Goal: Task Accomplishment & Management: Use online tool/utility

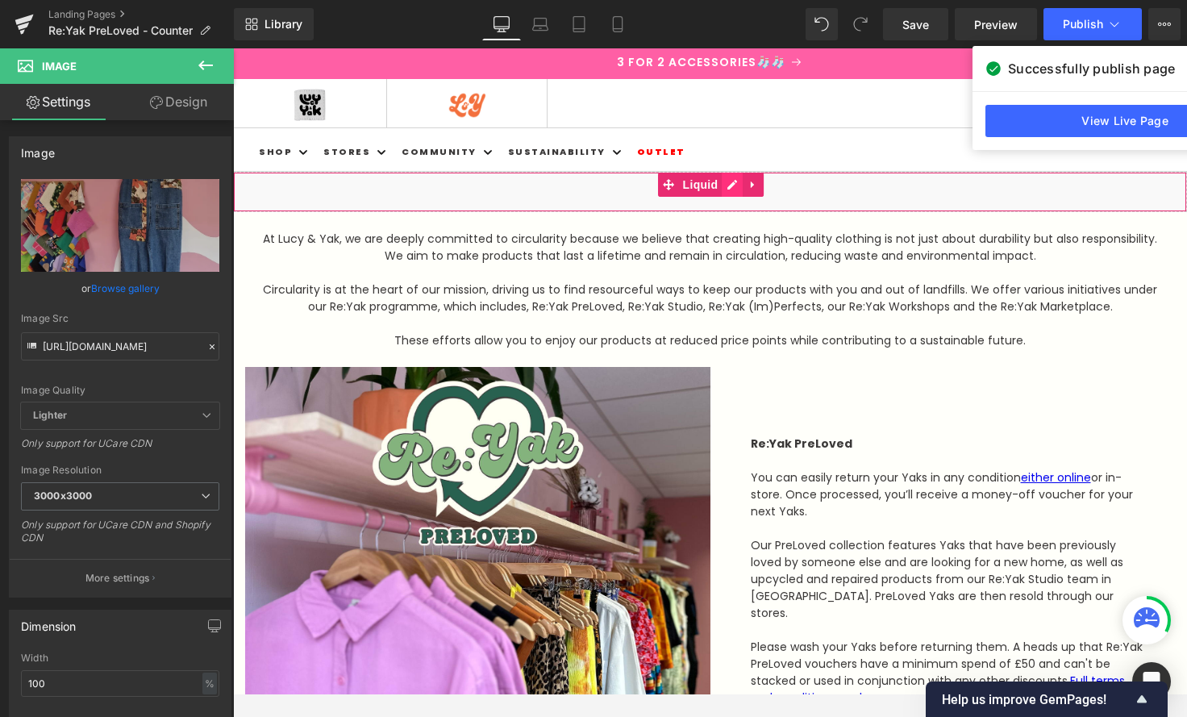
click at [733, 185] on div "Liquid" at bounding box center [710, 192] width 954 height 40
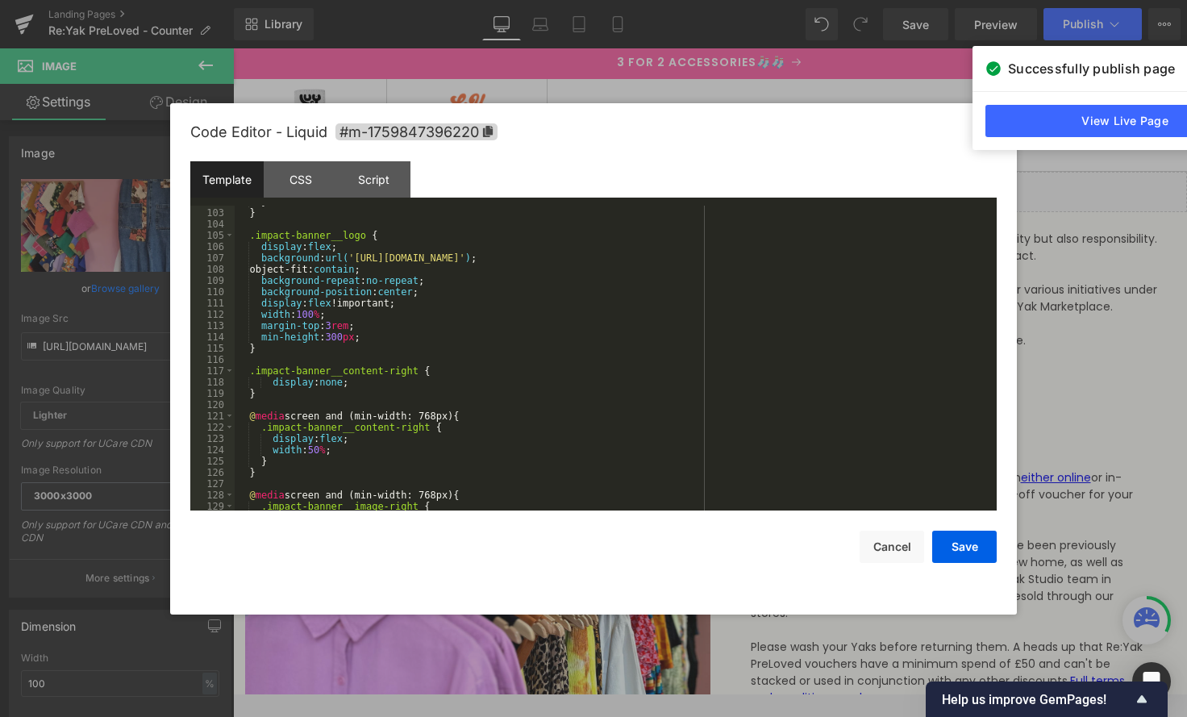
scroll to position [1183, 0]
drag, startPoint x: 360, startPoint y: 255, endPoint x: 842, endPoint y: 260, distance: 482.9
click at [842, 260] on div "} } .impact-banner__logo { display : flex ; background : url( '[URL][DOMAIN_NAM…" at bounding box center [612, 359] width 755 height 327
click at [973, 553] on button "Save" at bounding box center [964, 546] width 64 height 32
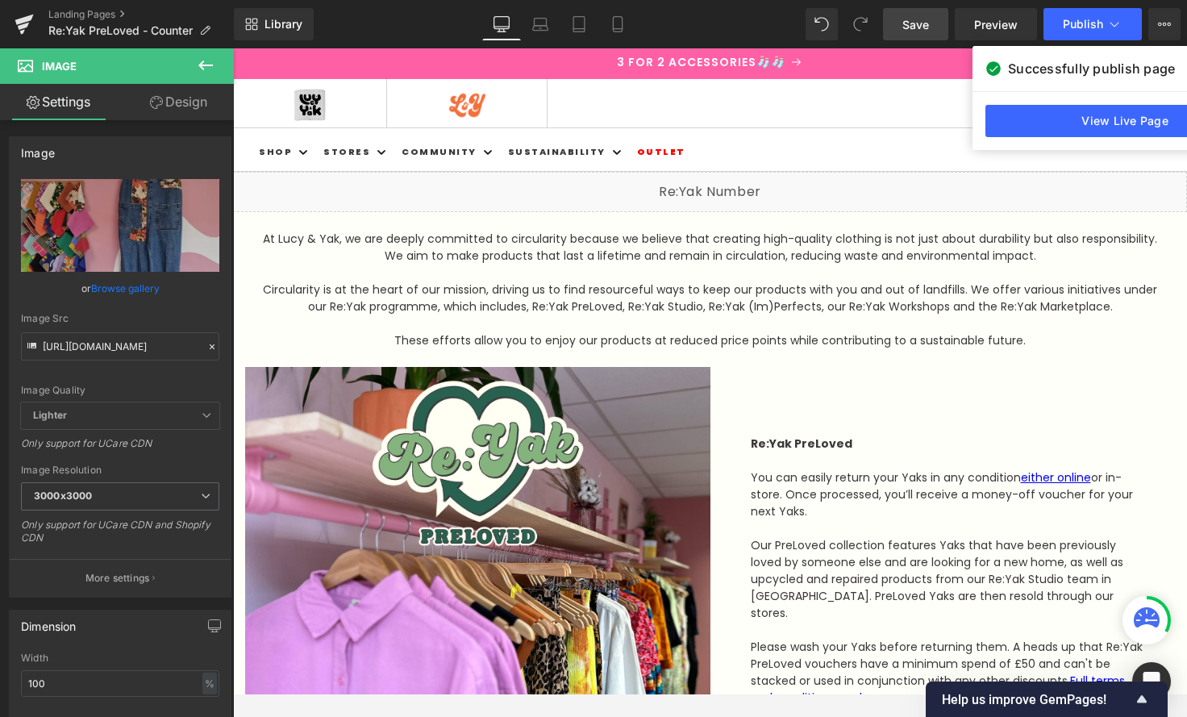
click at [916, 25] on span "Save" at bounding box center [915, 24] width 27 height 17
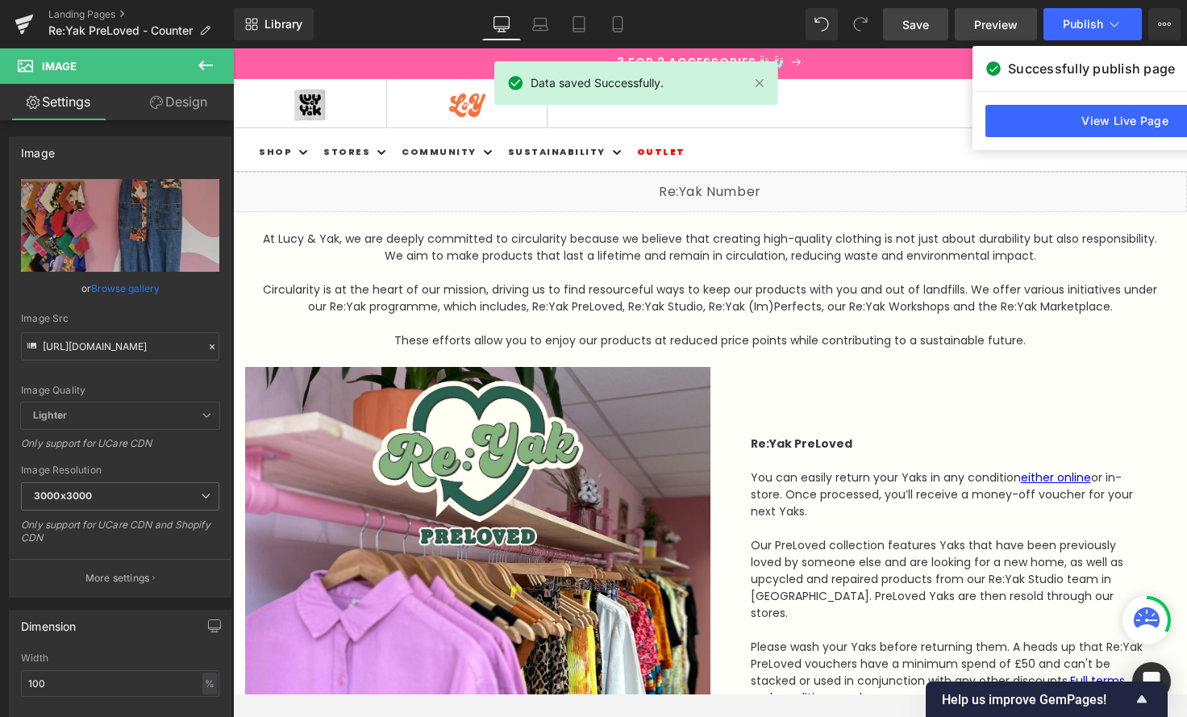
click at [988, 23] on span "Preview" at bounding box center [996, 24] width 44 height 17
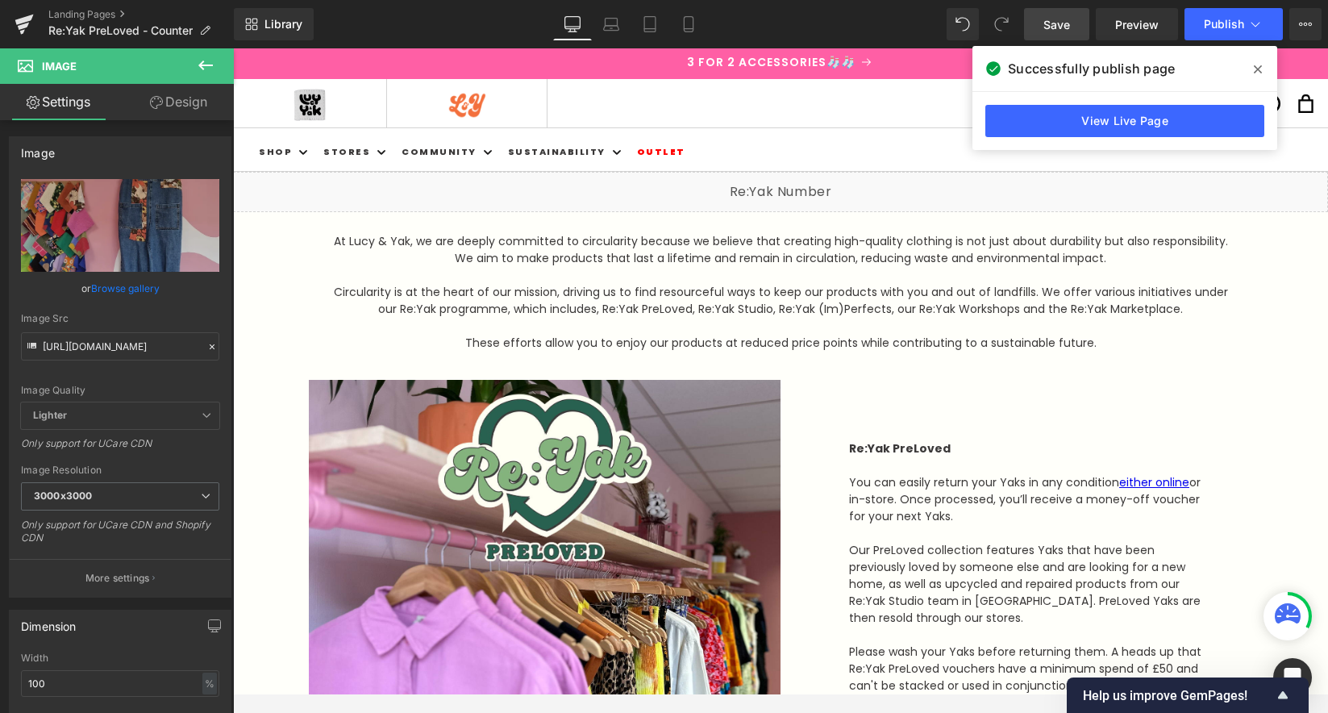
click at [803, 188] on div "Liquid" at bounding box center [780, 192] width 1095 height 40
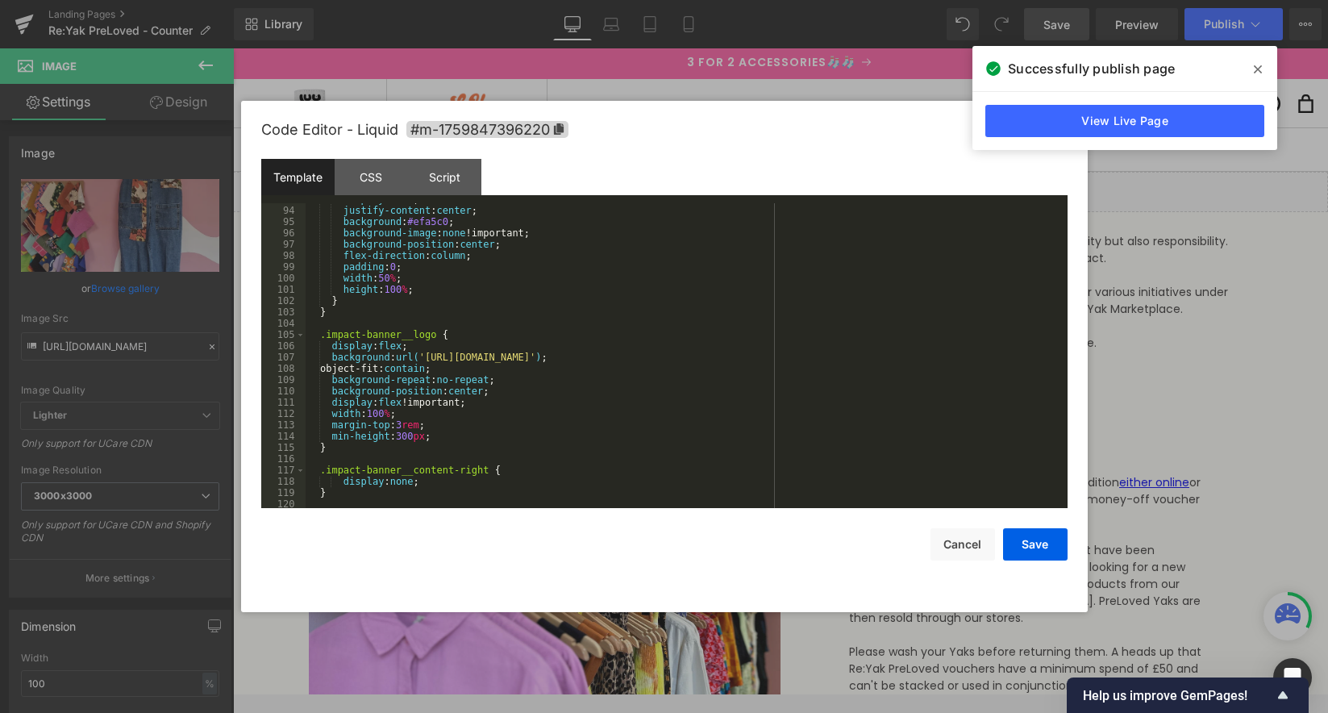
scroll to position [1113, 0]
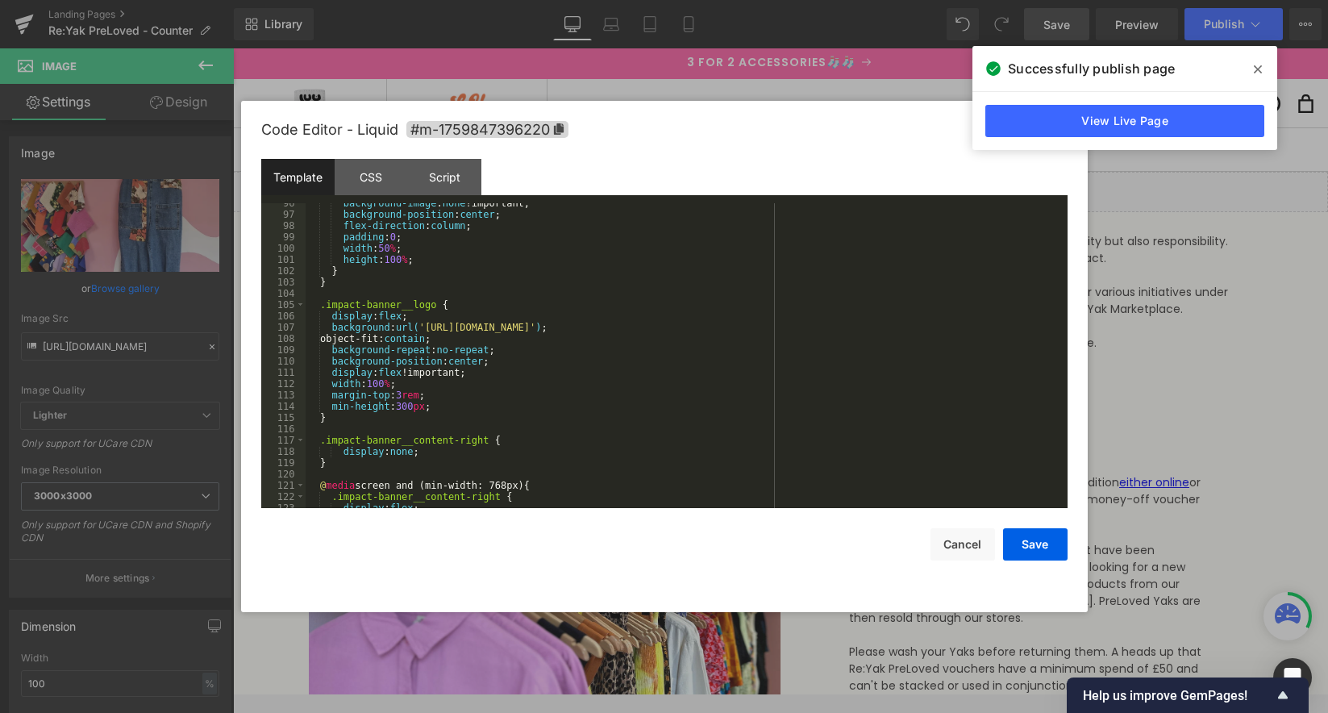
click at [414, 406] on div "background-image : none !important; background-position : center ; flex-directi…" at bounding box center [683, 361] width 755 height 327
click at [1043, 541] on button "Save" at bounding box center [1035, 544] width 64 height 32
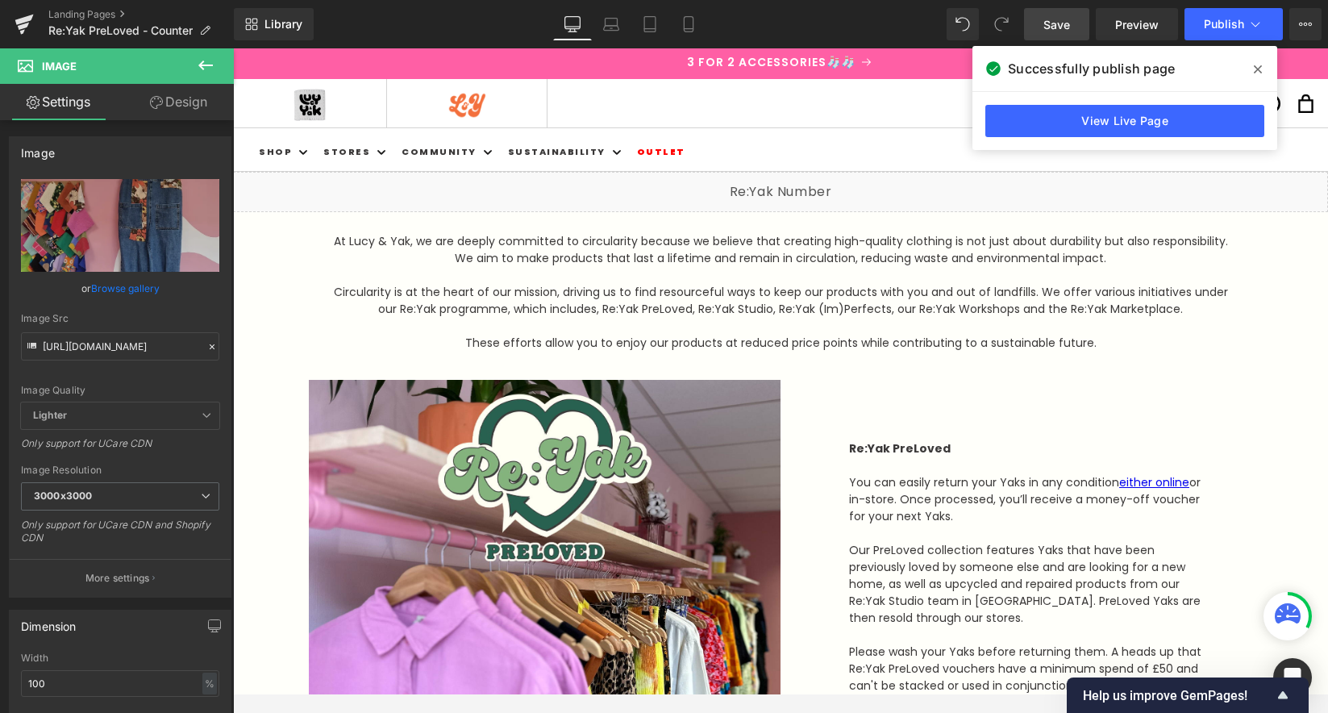
click at [1055, 23] on span "Save" at bounding box center [1056, 24] width 27 height 17
click at [809, 184] on div "Liquid" at bounding box center [780, 192] width 1095 height 40
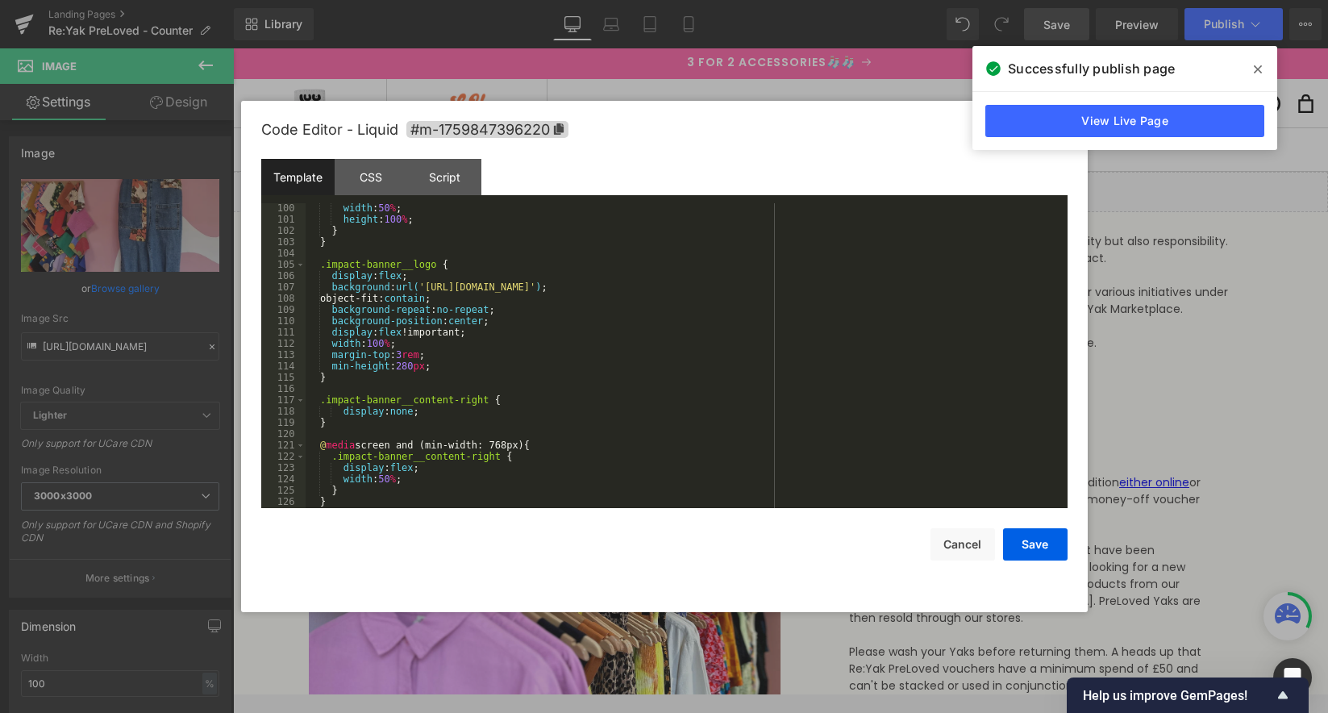
scroll to position [1150, 0]
click at [414, 367] on div "padding : 0 ; width : 50 % ; height : 100 % ; } } .impact-banner__logo { displa…" at bounding box center [683, 356] width 755 height 327
click at [1016, 533] on button "Save" at bounding box center [1035, 544] width 64 height 32
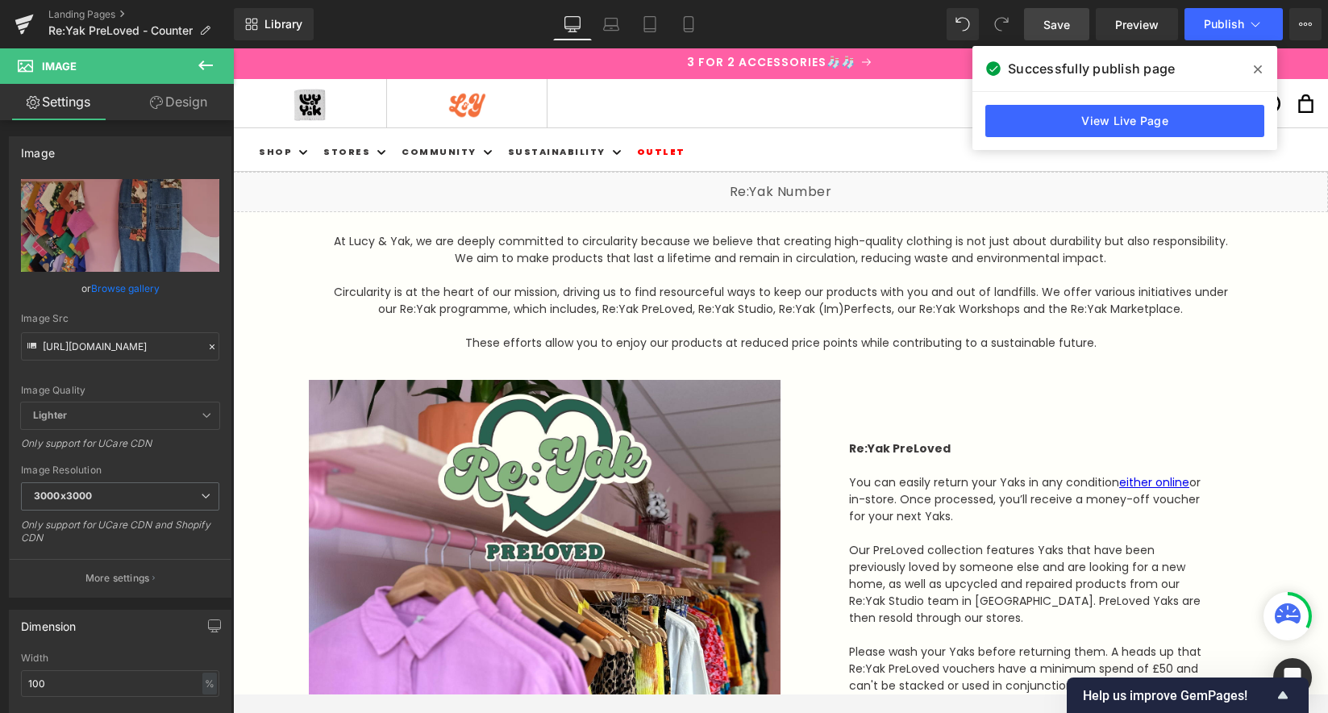
click at [1075, 31] on link "Save" at bounding box center [1056, 24] width 65 height 32
click at [797, 186] on div "Liquid" at bounding box center [780, 192] width 1095 height 40
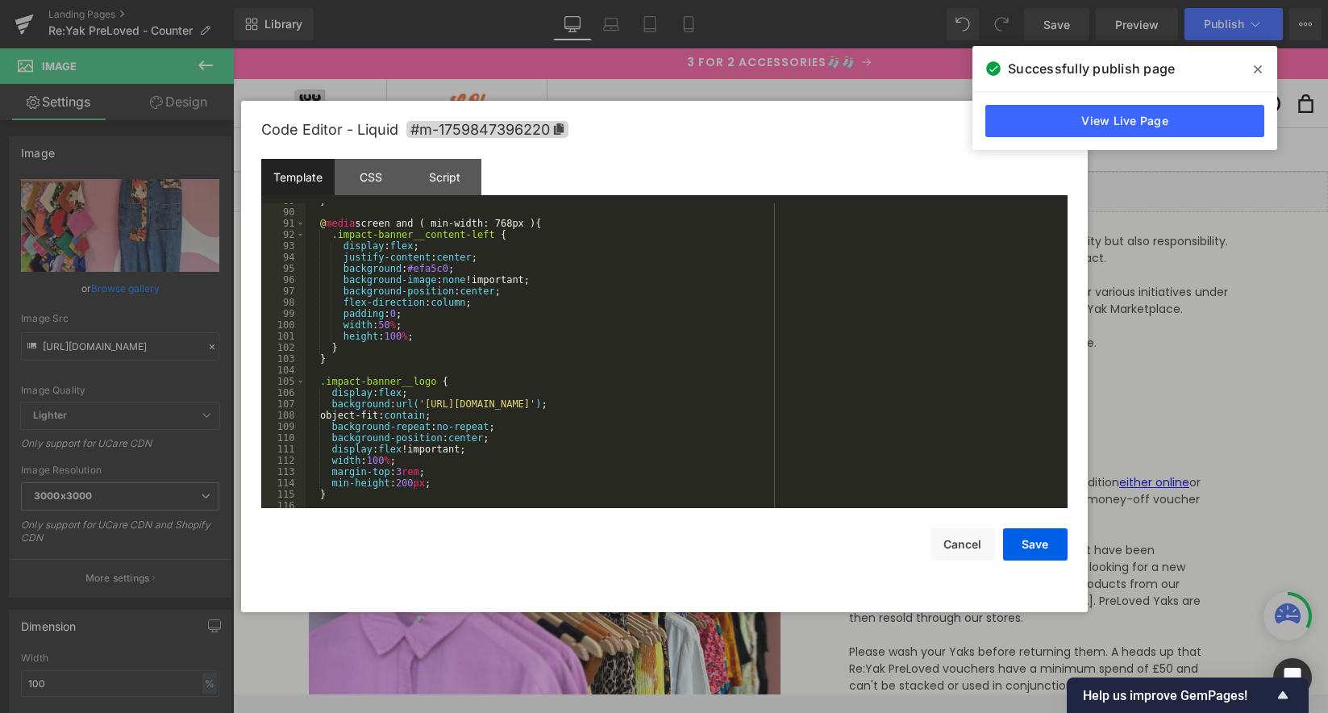
scroll to position [1035, 0]
drag, startPoint x: 411, startPoint y: 485, endPoint x: 440, endPoint y: 484, distance: 29.0
click at [412, 485] on div "} @ media screen and ( min-width: 768px ) { .impact-banner__content-left { disp…" at bounding box center [683, 358] width 755 height 327
click at [489, 480] on div "} @ media screen and ( min-width: 768px ) { .impact-banner__content-left { disp…" at bounding box center [683, 358] width 755 height 327
click at [1026, 540] on button "Save" at bounding box center [1035, 544] width 64 height 32
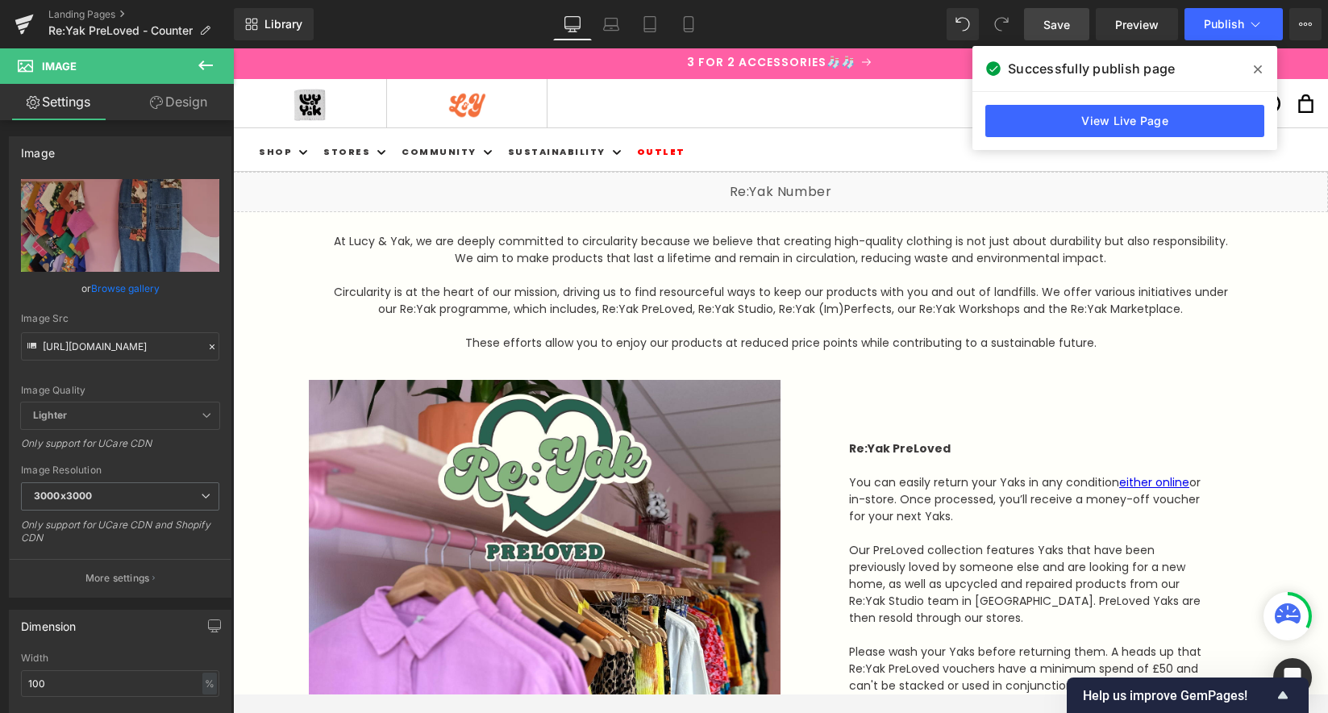
click at [1048, 35] on link "Save" at bounding box center [1056, 24] width 65 height 32
click at [1042, 20] on link "Save" at bounding box center [1056, 24] width 65 height 32
